Goal: Information Seeking & Learning: Learn about a topic

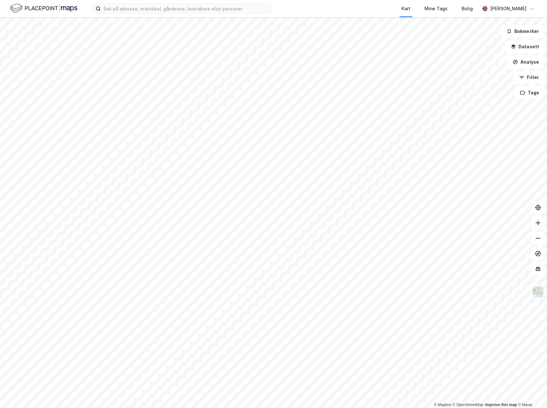
click at [137, 14] on div "Kart Mine Tags Bolig [PERSON_NAME]" at bounding box center [273, 8] width 547 height 17
click at [138, 10] on input at bounding box center [186, 9] width 171 height 10
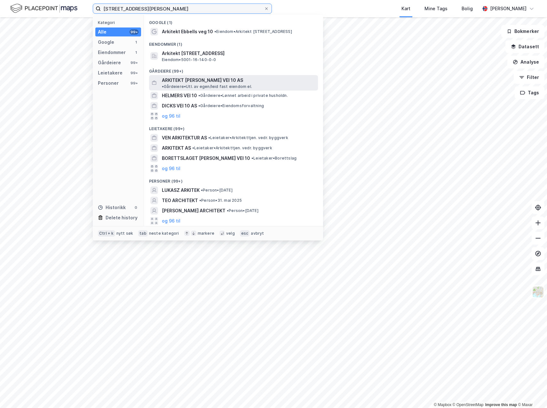
type input "[STREET_ADDRESS][PERSON_NAME]"
click at [180, 81] on span "ARKITEKT [PERSON_NAME] VEI 10 AS" at bounding box center [202, 80] width 81 height 8
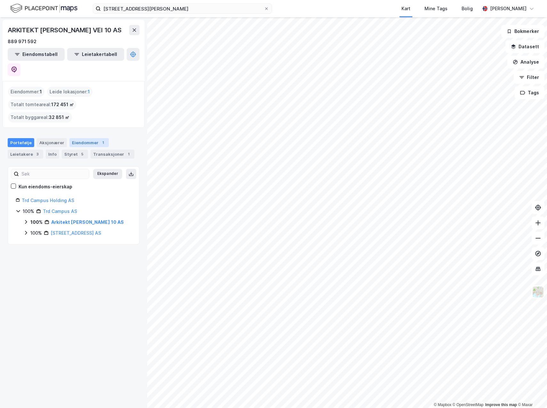
click at [83, 138] on div "Eiendommer 1" at bounding box center [88, 142] width 39 height 9
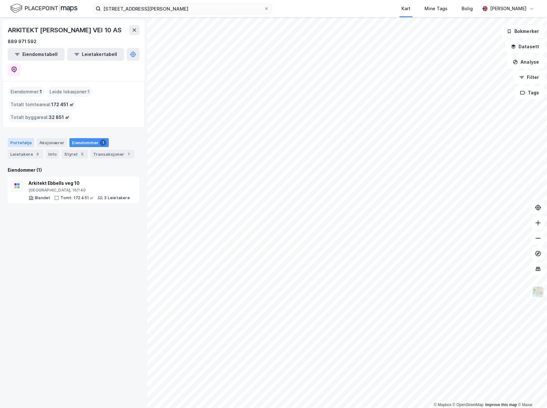
click at [24, 138] on div "Portefølje" at bounding box center [21, 142] width 27 height 9
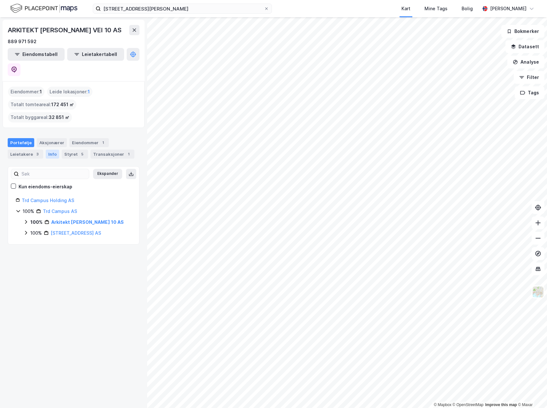
click at [51, 150] on div "Info" at bounding box center [52, 154] width 13 height 9
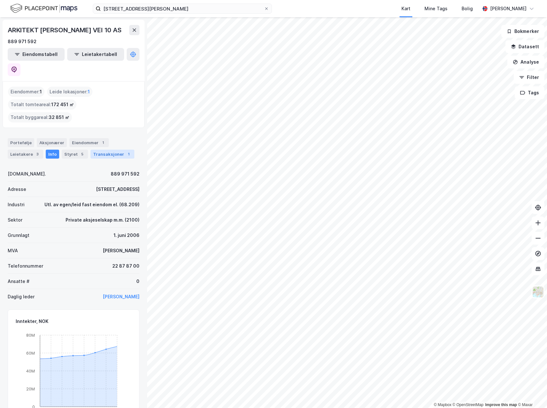
click at [97, 150] on div "Transaksjoner 1" at bounding box center [112, 154] width 44 height 9
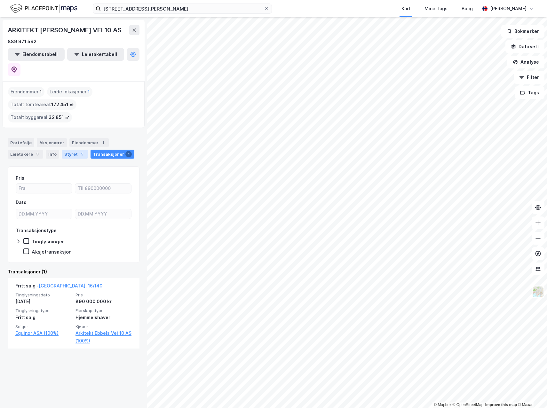
click at [71, 150] on div "Styret 5" at bounding box center [75, 154] width 26 height 9
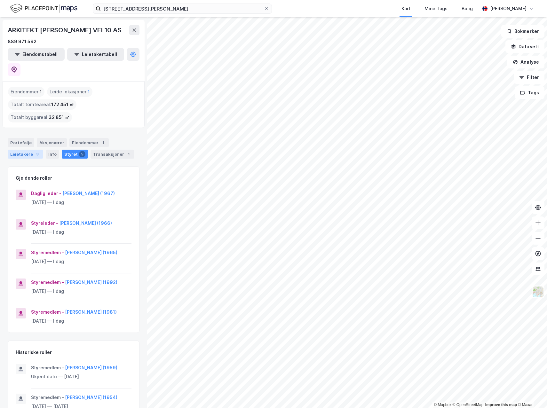
click at [27, 150] on div "Leietakere 3" at bounding box center [25, 154] width 35 height 9
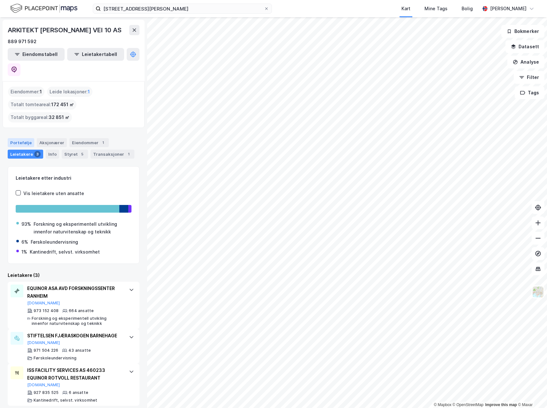
click at [27, 138] on div "Portefølje" at bounding box center [21, 142] width 27 height 9
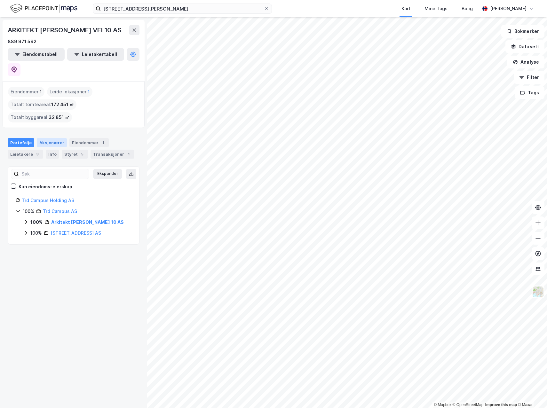
click at [51, 138] on div "Aksjonærer" at bounding box center [52, 142] width 30 height 9
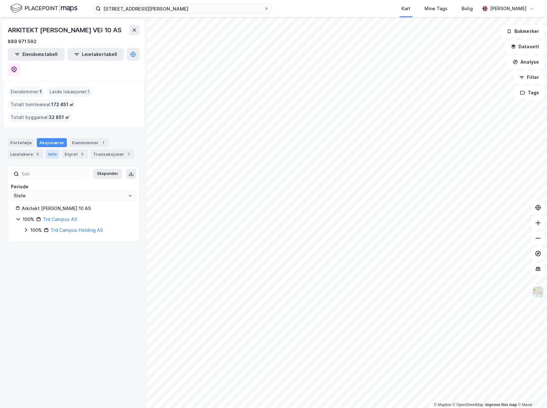
click at [50, 150] on div "Info" at bounding box center [52, 154] width 13 height 9
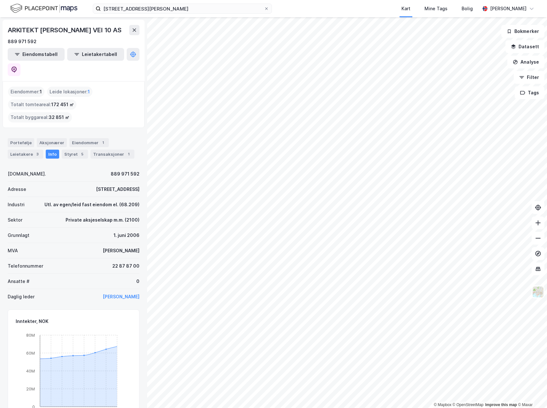
click at [83, 138] on div "Portefølje Aksjonærer Eiendommer 1 Leietakere 3 Info Styret 5 Transaksjoner 1" at bounding box center [74, 148] width 132 height 20
click at [79, 151] on div "5" at bounding box center [82, 154] width 6 height 6
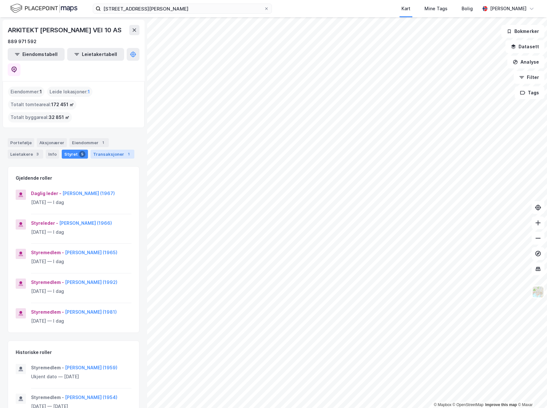
click at [112, 150] on div "Transaksjoner 1" at bounding box center [112, 154] width 44 height 9
